Goal: Register for event/course

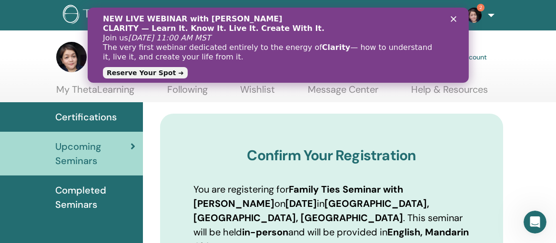
click at [454, 21] on polygon "Close" at bounding box center [453, 19] width 6 height 6
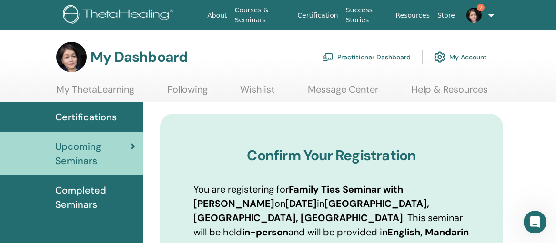
click at [486, 13] on link "2" at bounding box center [475, 15] width 33 height 30
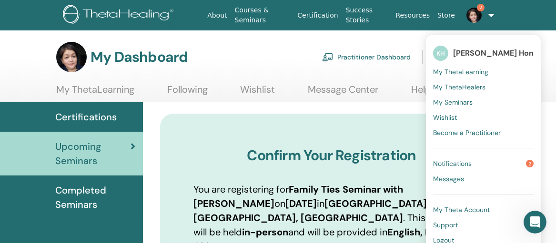
click at [459, 161] on span "Notifications" at bounding box center [452, 164] width 39 height 9
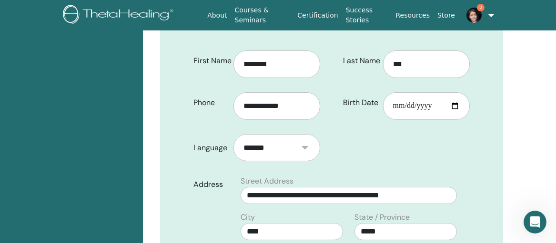
scroll to position [225, 0]
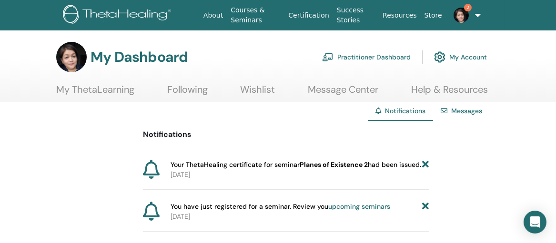
click at [483, 56] on link "My Account" at bounding box center [460, 57] width 53 height 21
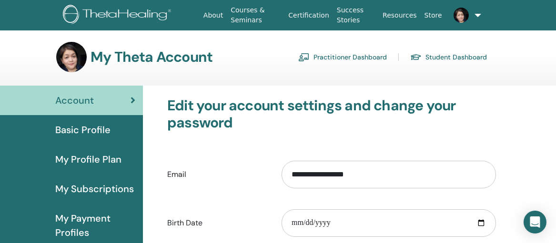
click at [91, 129] on span "Basic Profile" at bounding box center [82, 130] width 55 height 14
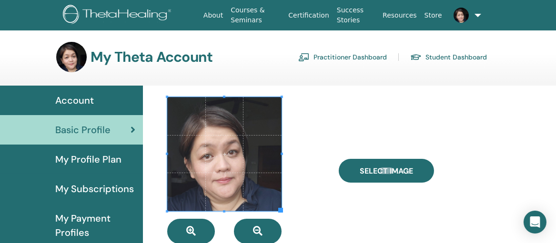
click at [71, 158] on span "My Profile Plan" at bounding box center [88, 159] width 66 height 14
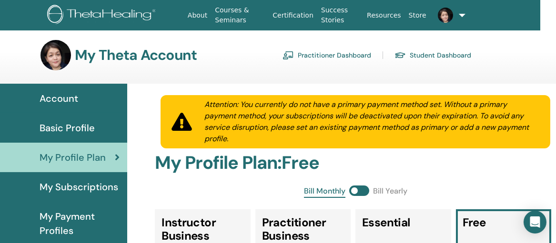
scroll to position [0, 16]
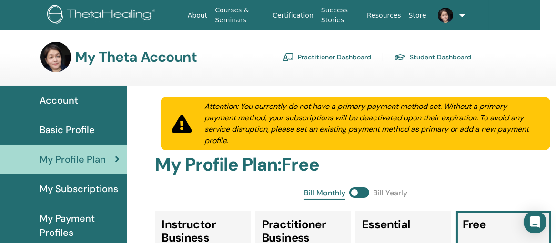
click at [78, 104] on div "Account" at bounding box center [56, 100] width 128 height 14
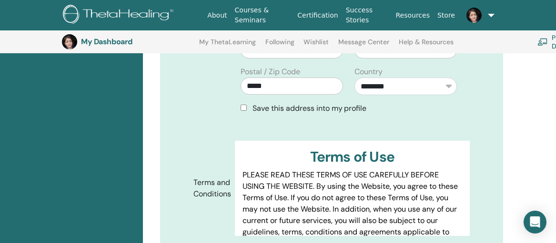
scroll to position [528, 0]
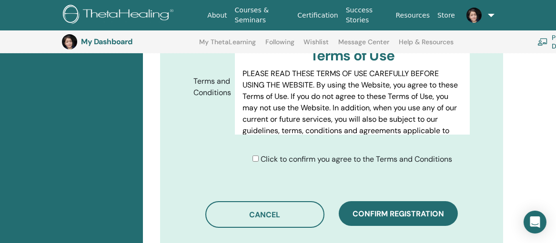
click at [243, 154] on div "Click to confirm you agree to the Terms and Conditions" at bounding box center [356, 159] width 242 height 11
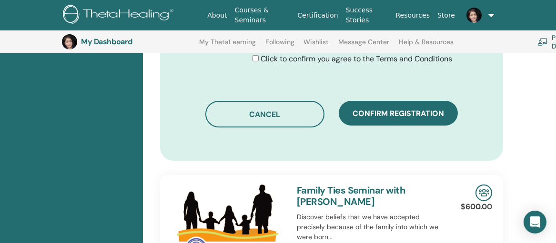
scroll to position [629, 0]
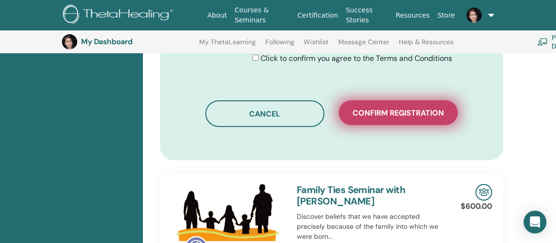
click at [345, 101] on button "Confirm registration" at bounding box center [398, 113] width 119 height 25
